Goal: Task Accomplishment & Management: Use online tool/utility

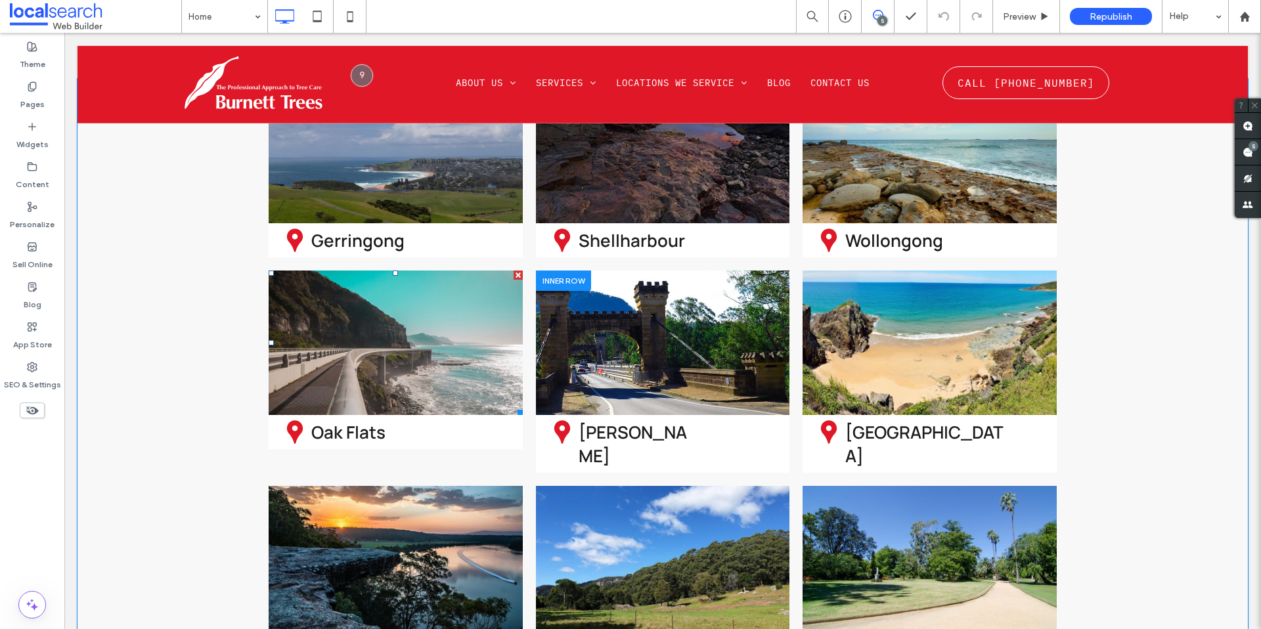
scroll to position [3685, 0]
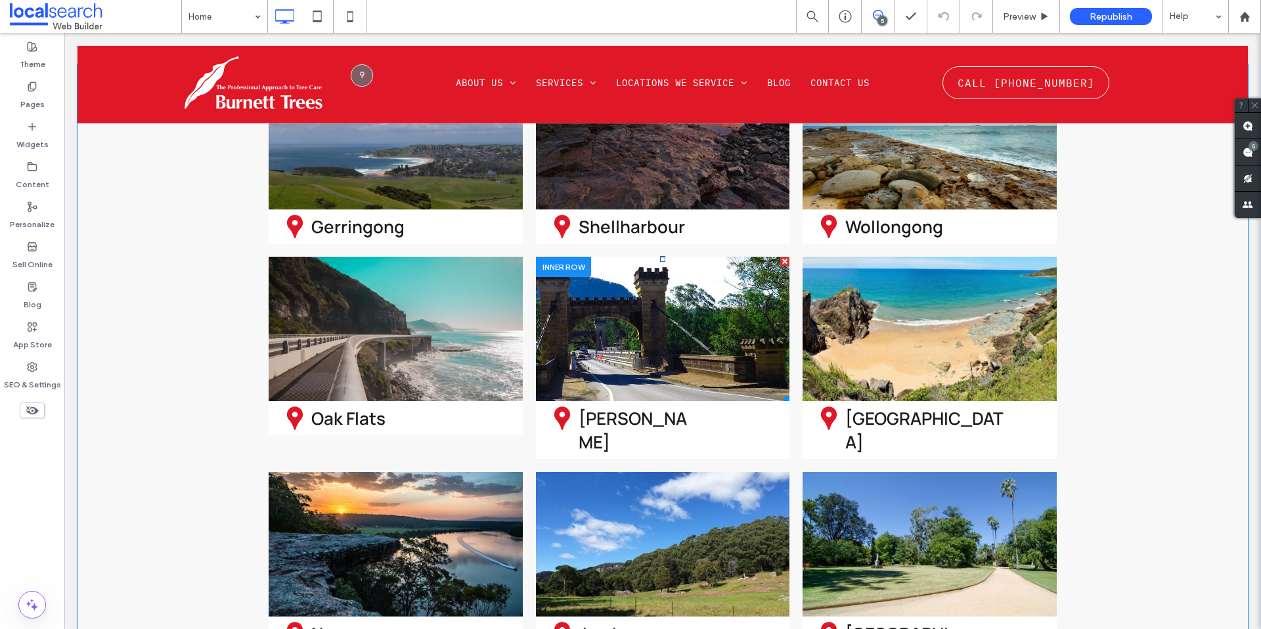
click at [651, 253] on link at bounding box center [662, 329] width 269 height 153
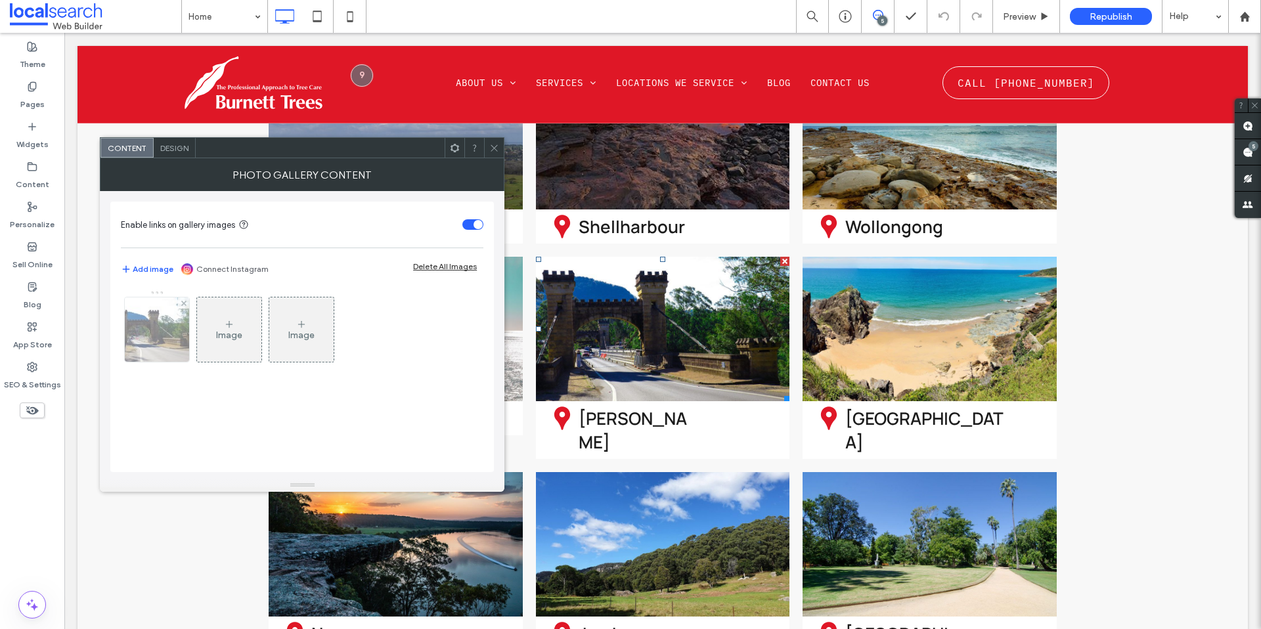
click at [177, 317] on img at bounding box center [157, 329] width 86 height 64
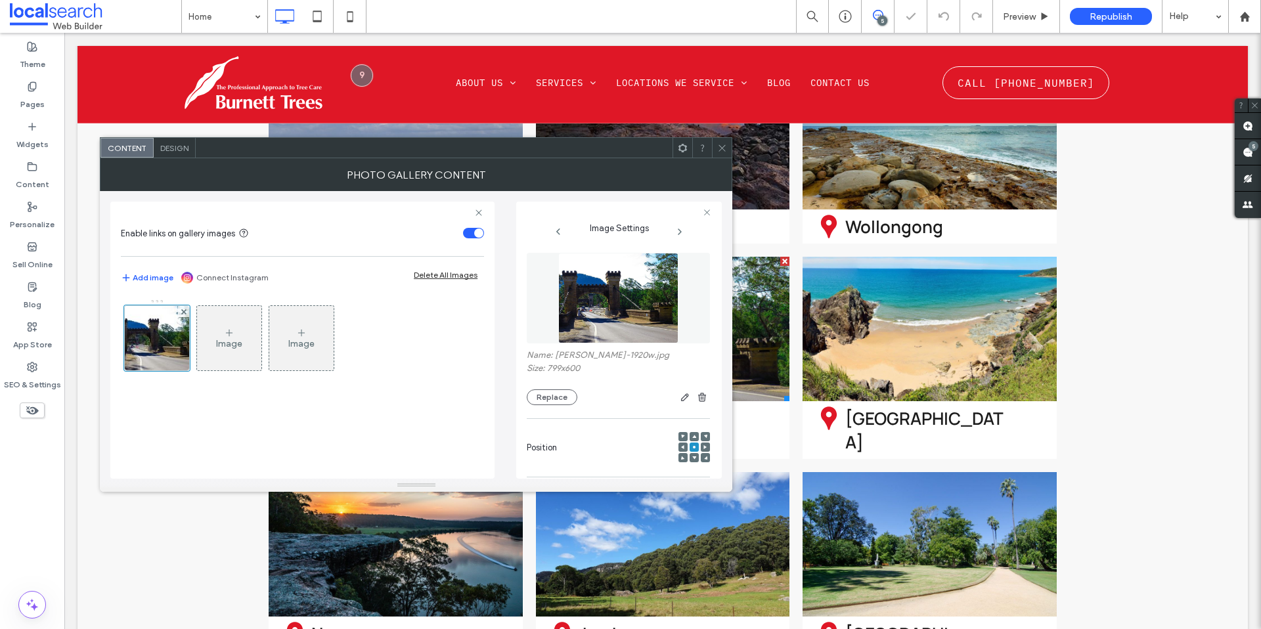
click at [554, 387] on div "Name: [PERSON_NAME]-1920w.jpg Size: 799x600 Replace" at bounding box center [618, 377] width 183 height 55
click at [556, 395] on button "Replace" at bounding box center [552, 397] width 51 height 16
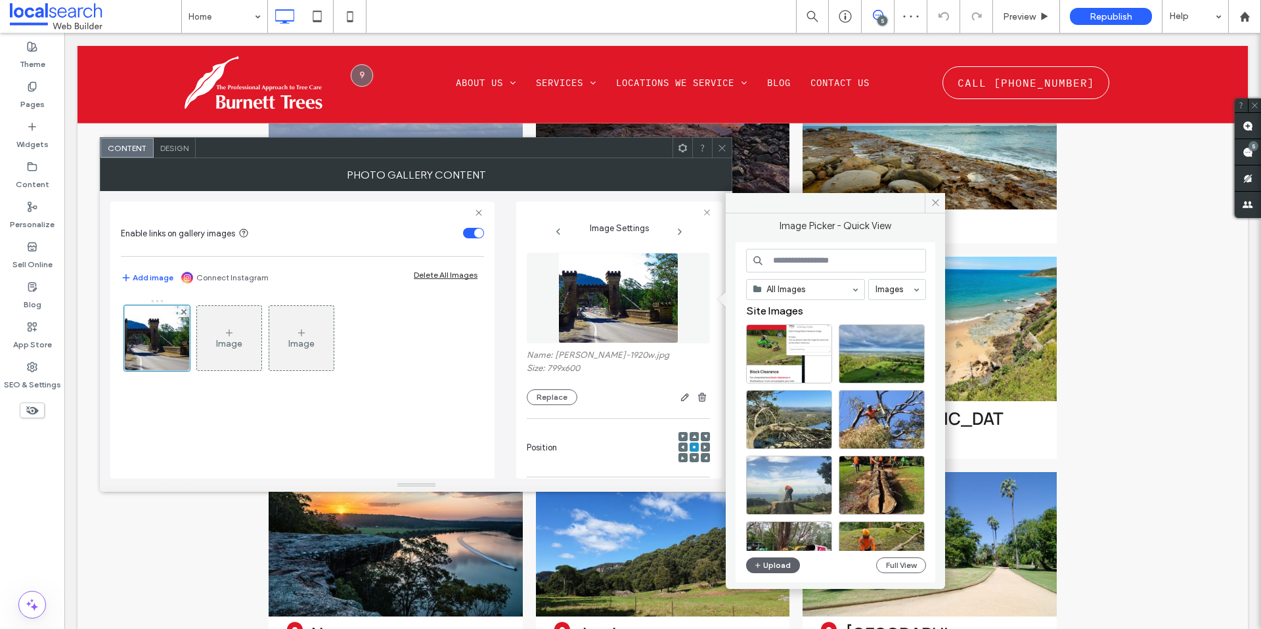
scroll to position [0, 0]
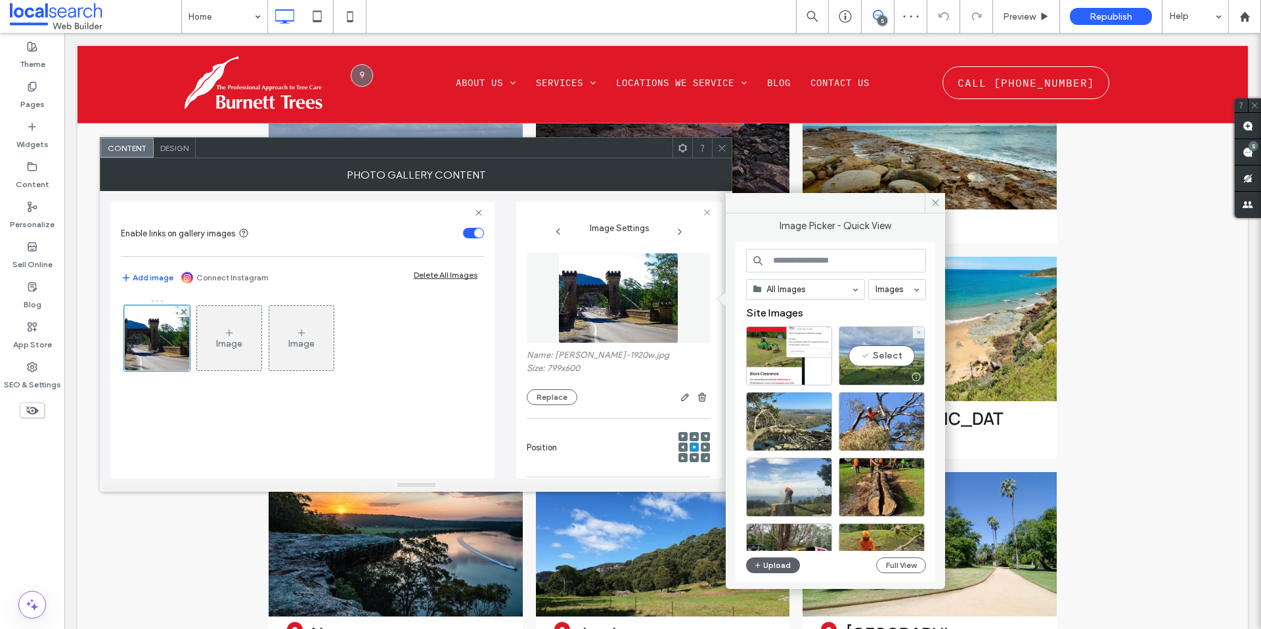
click at [874, 368] on div "Select" at bounding box center [882, 355] width 86 height 59
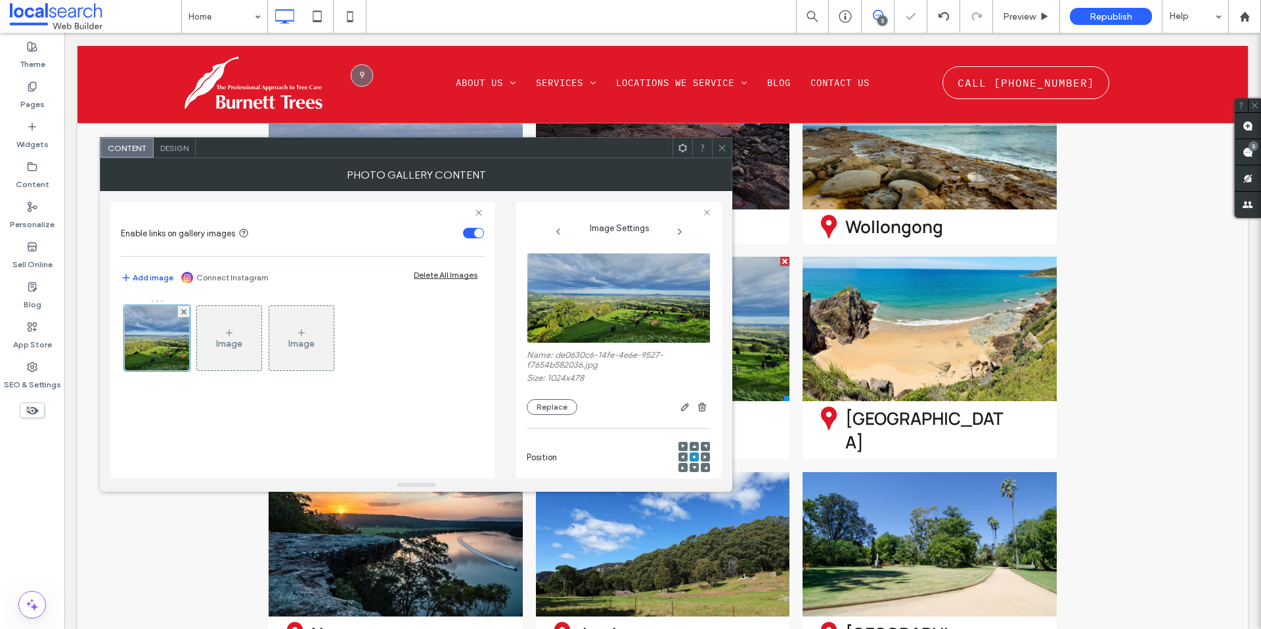
click at [726, 152] on span at bounding box center [722, 148] width 10 height 20
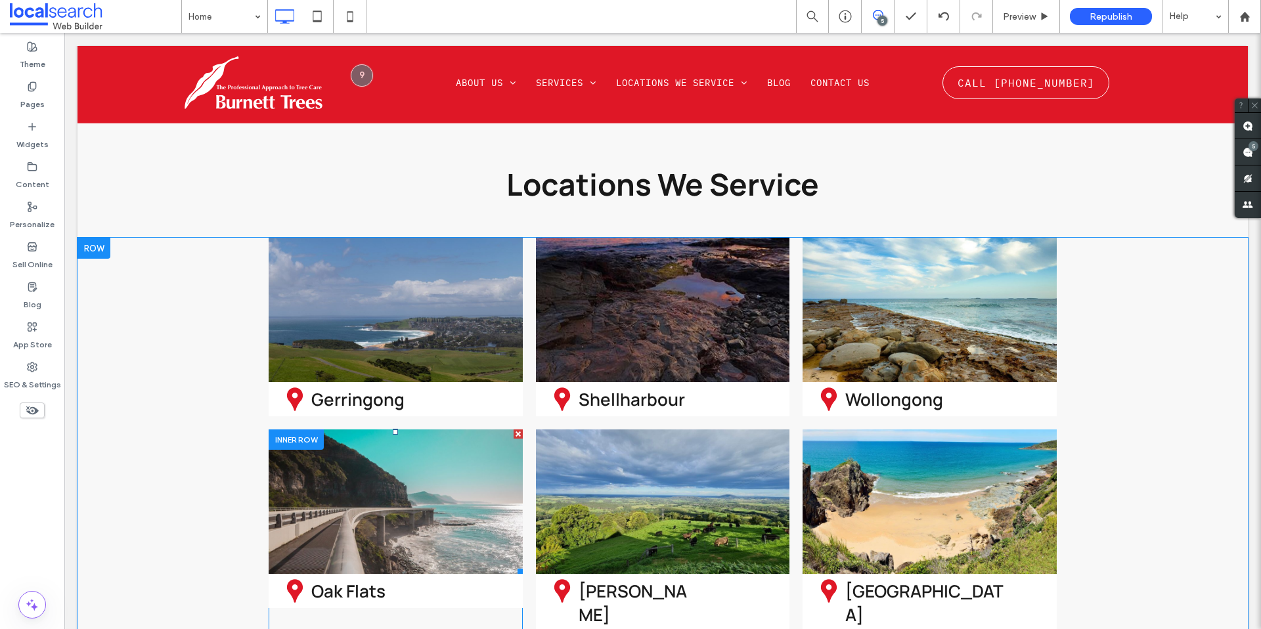
scroll to position [3513, 0]
click at [401, 425] on link at bounding box center [395, 501] width 269 height 153
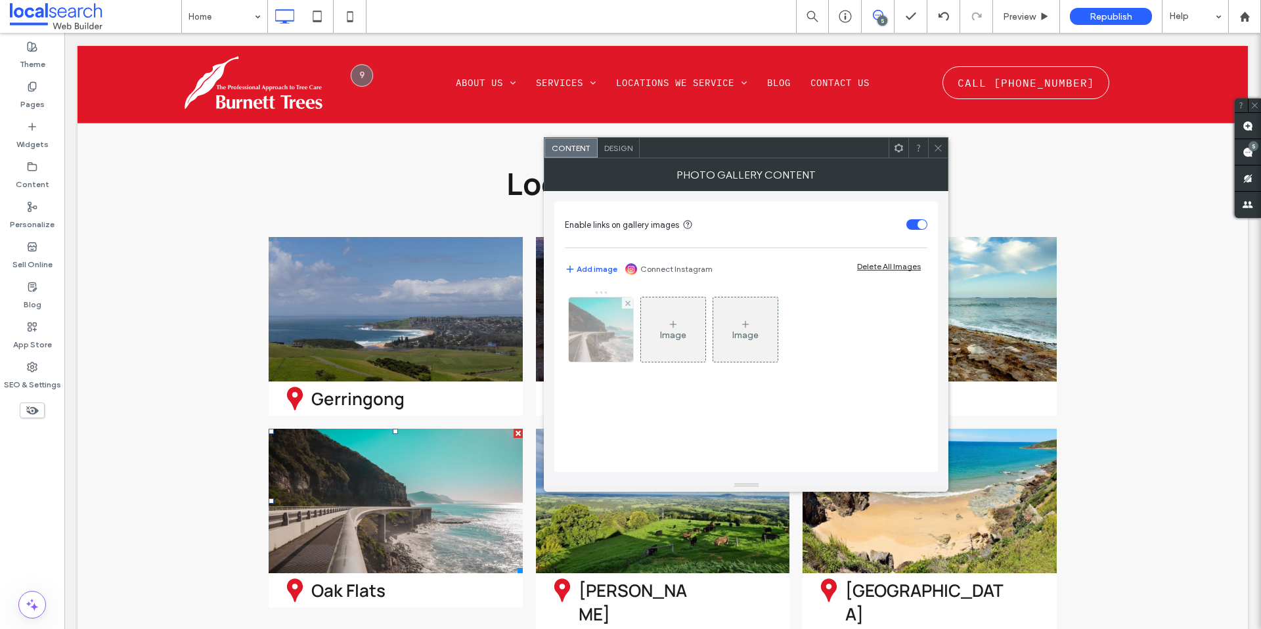
click at [601, 328] on img at bounding box center [600, 329] width 97 height 64
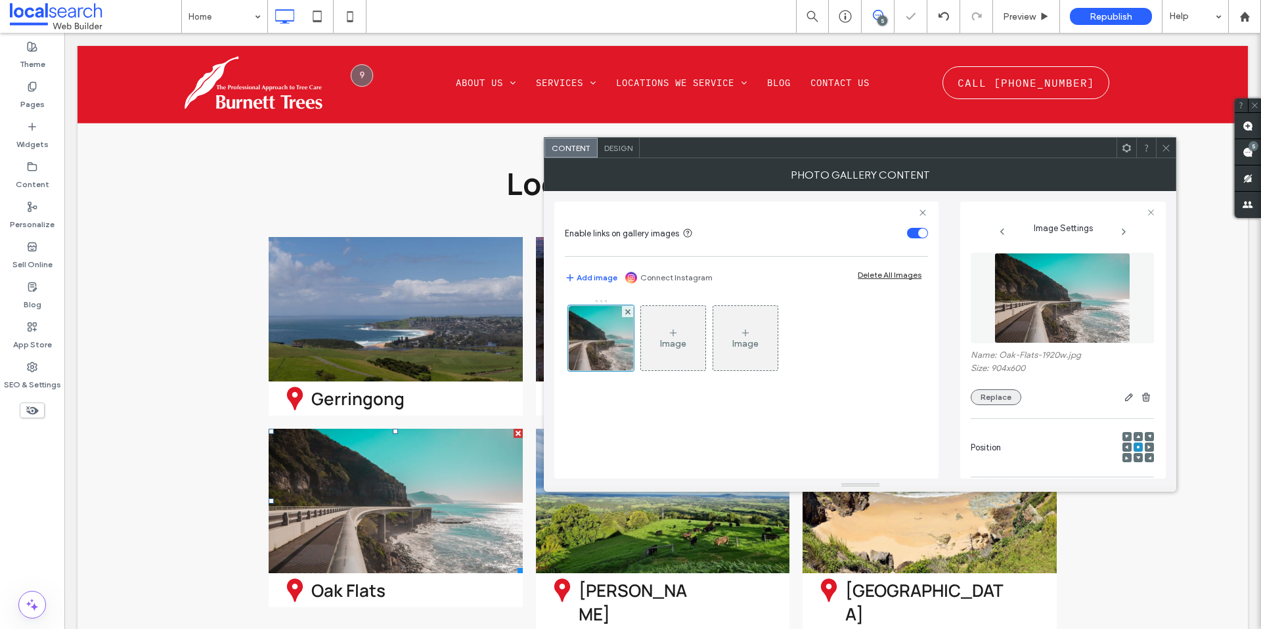
click at [1009, 390] on button "Replace" at bounding box center [996, 397] width 51 height 16
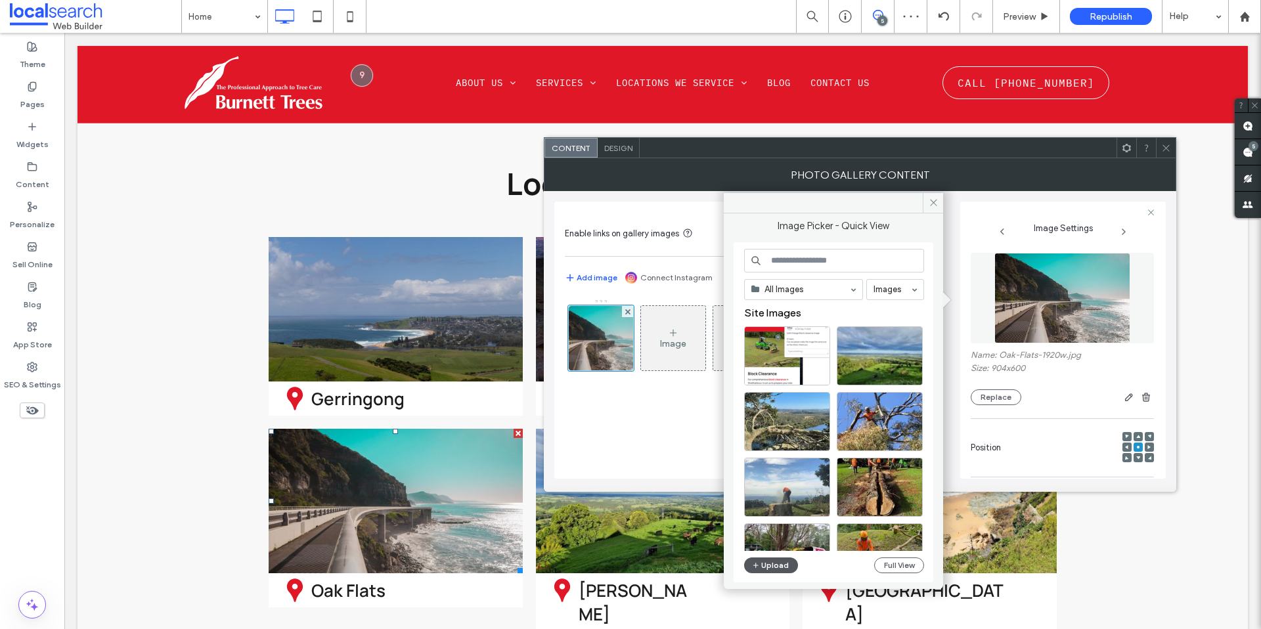
click at [761, 559] on button "Upload" at bounding box center [771, 566] width 54 height 16
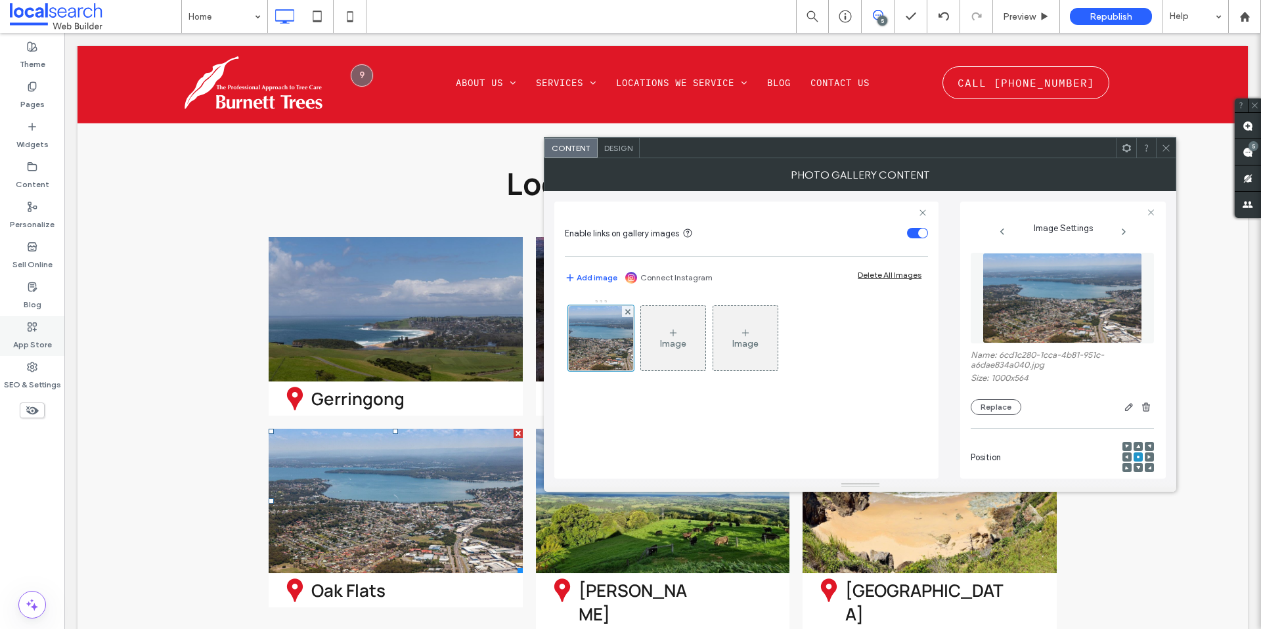
scroll to position [3510, 0]
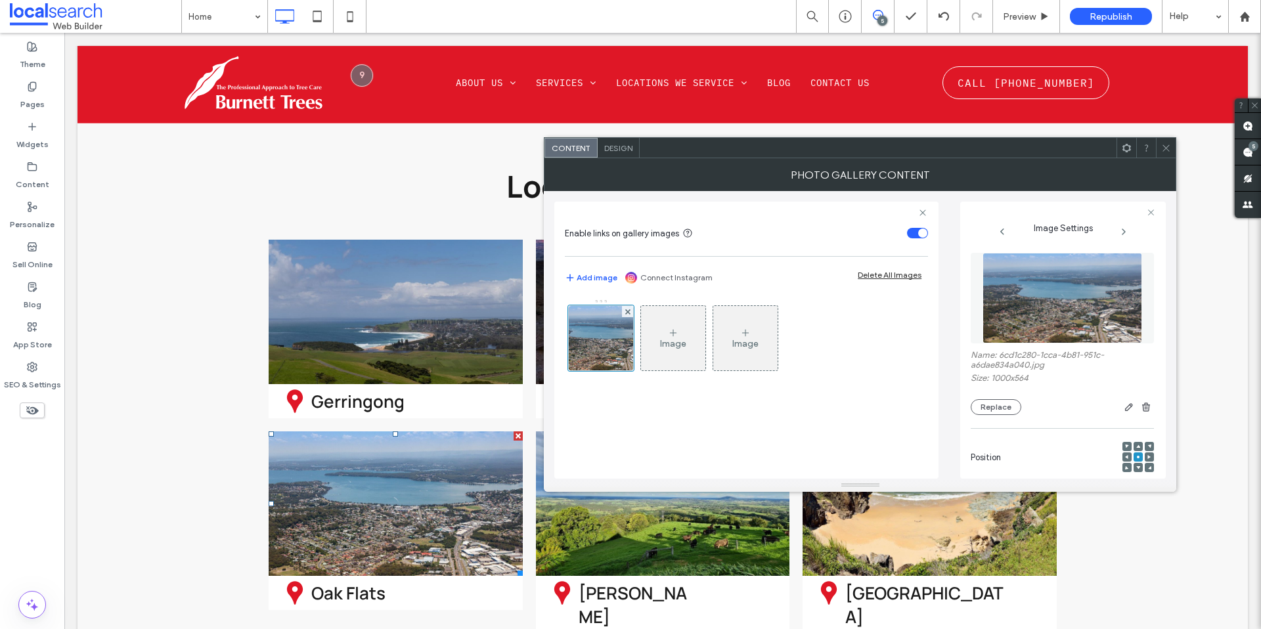
click at [1168, 150] on icon at bounding box center [1166, 148] width 10 height 10
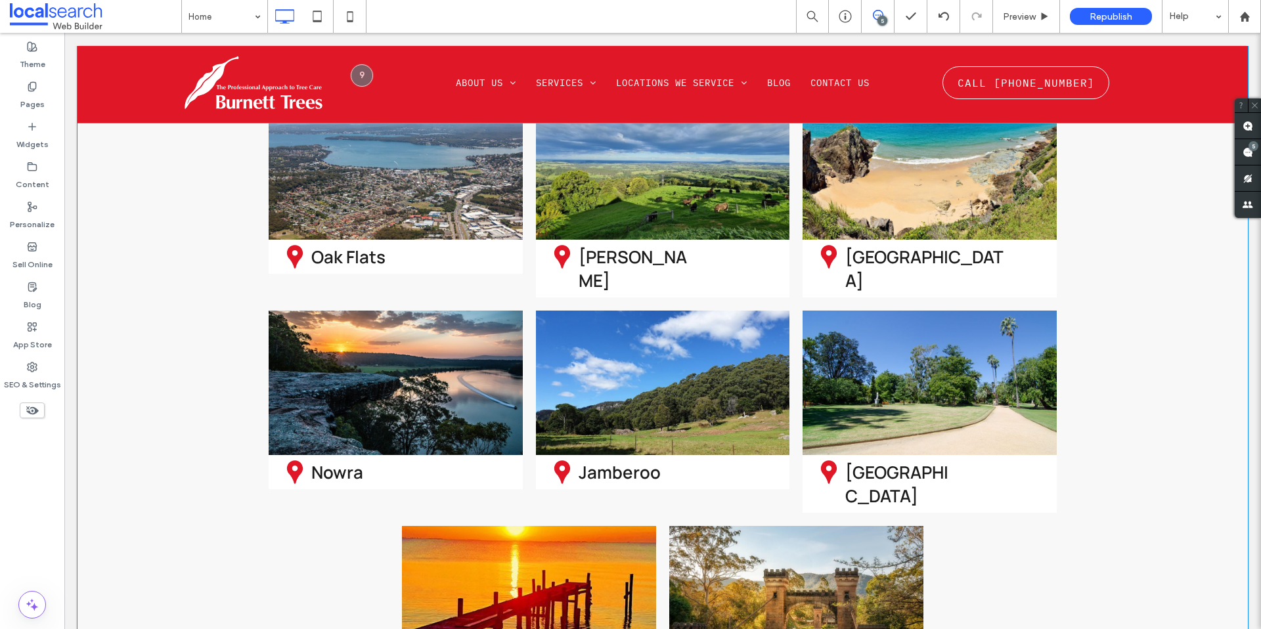
scroll to position [3854, 0]
